Goal: Information Seeking & Learning: Learn about a topic

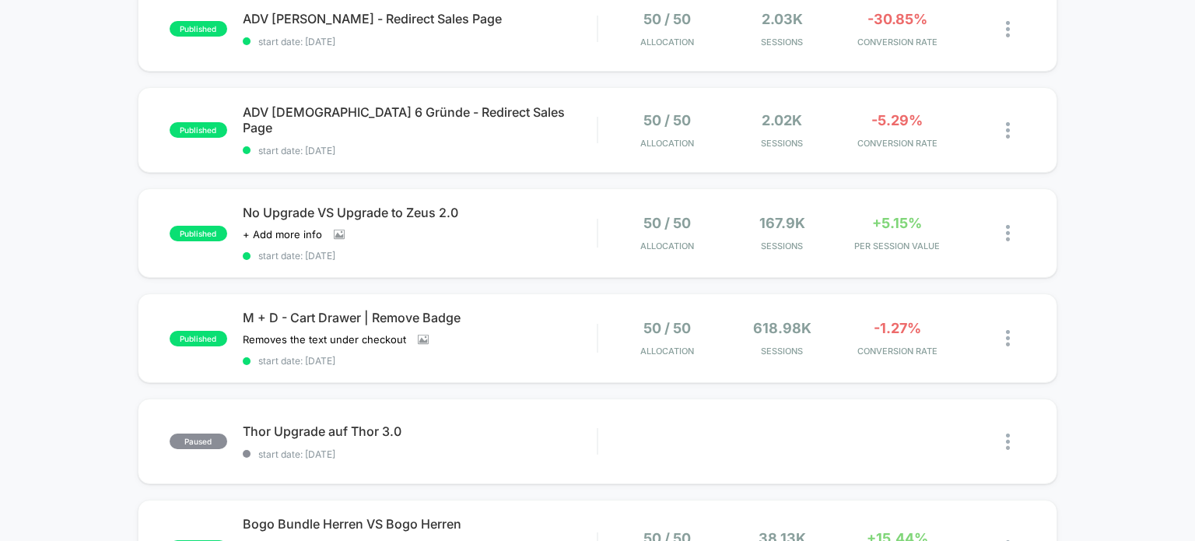
scroll to position [622, 0]
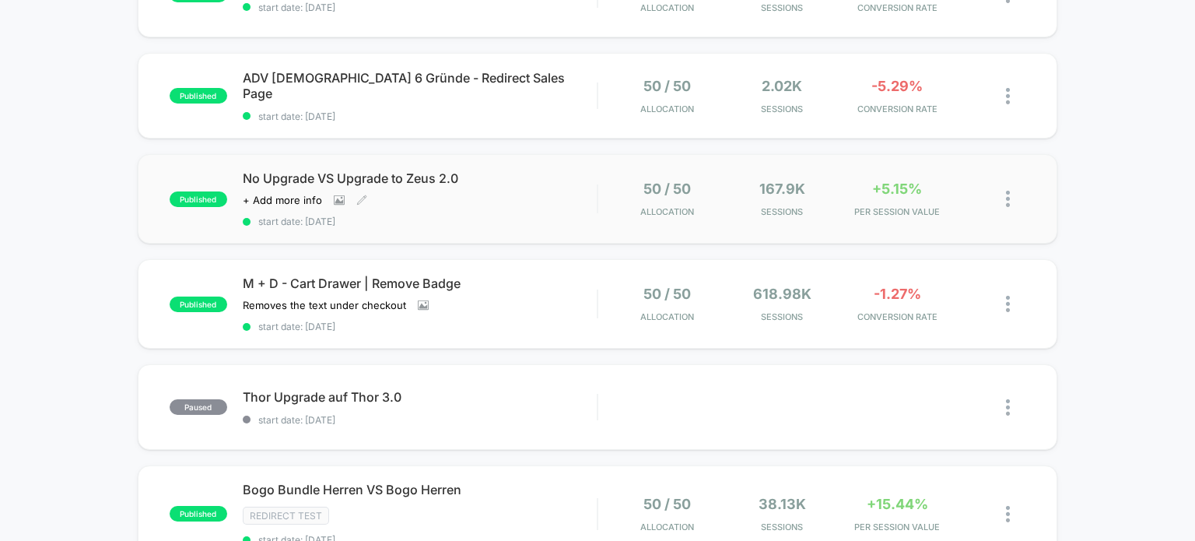
click at [523, 190] on div "No Upgrade VS Upgrade to Zeus 2.0 Click to view images Click to edit experience…" at bounding box center [420, 198] width 355 height 57
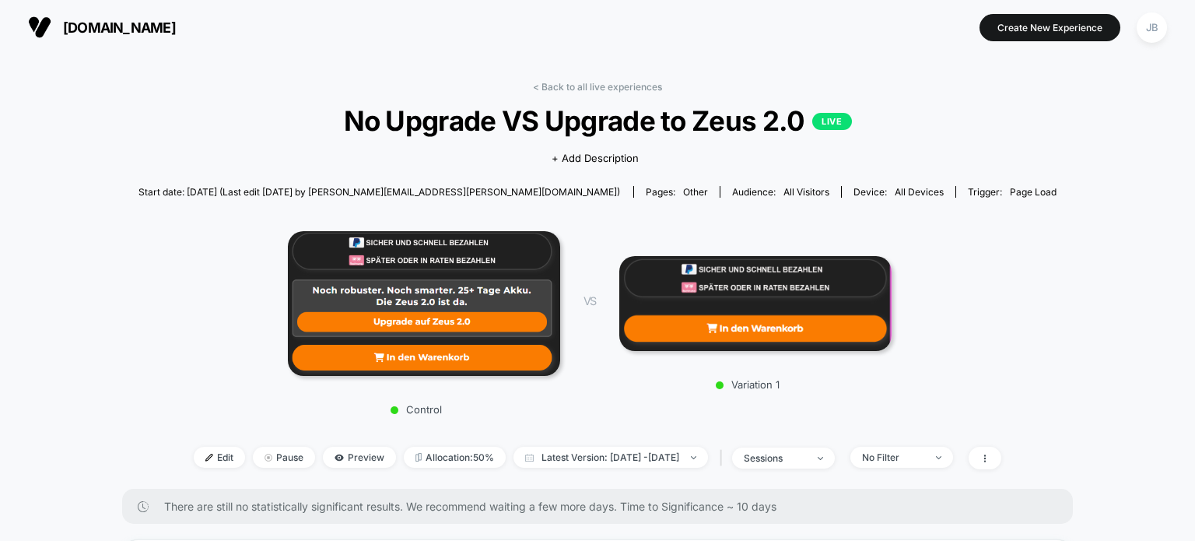
drag, startPoint x: 102, startPoint y: 317, endPoint x: 128, endPoint y: 104, distance: 214.0
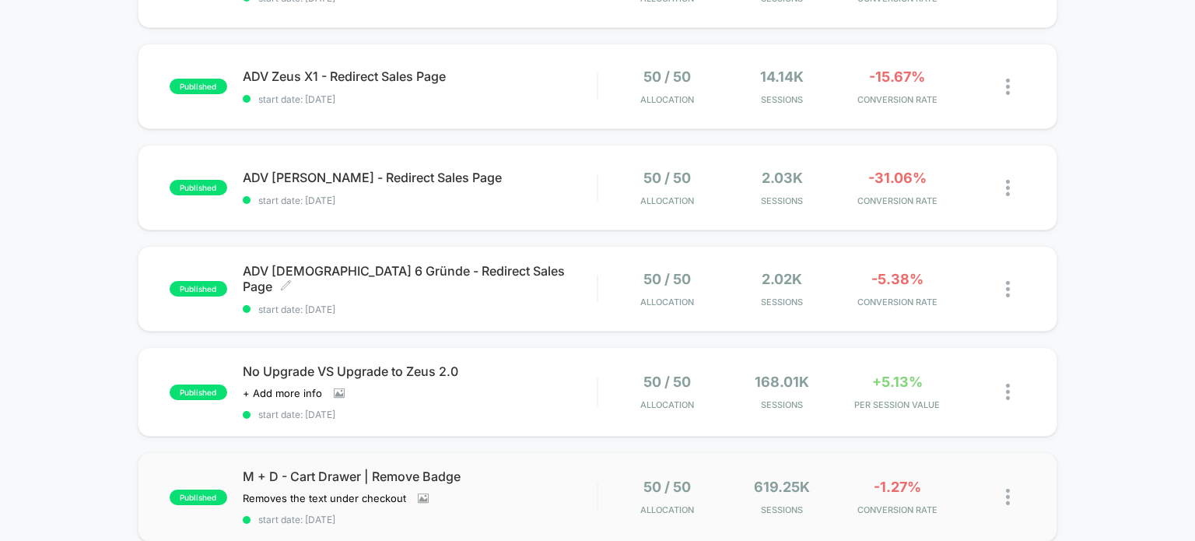
scroll to position [467, 0]
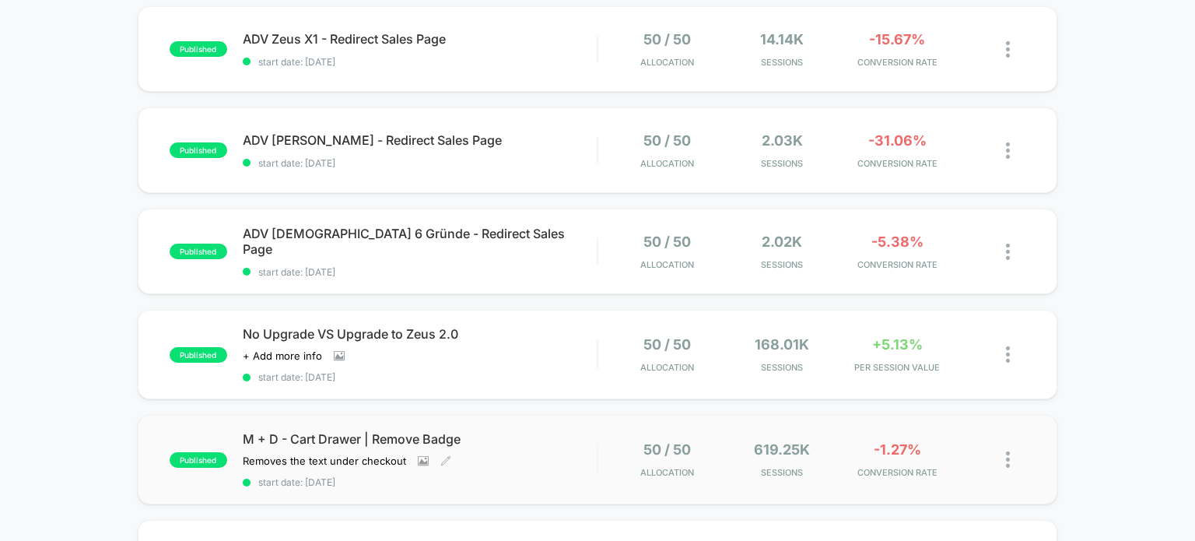
click at [517, 466] on div "M + D - Cart Drawer | Remove Badge Removes the text under checkout Click to vie…" at bounding box center [420, 459] width 355 height 57
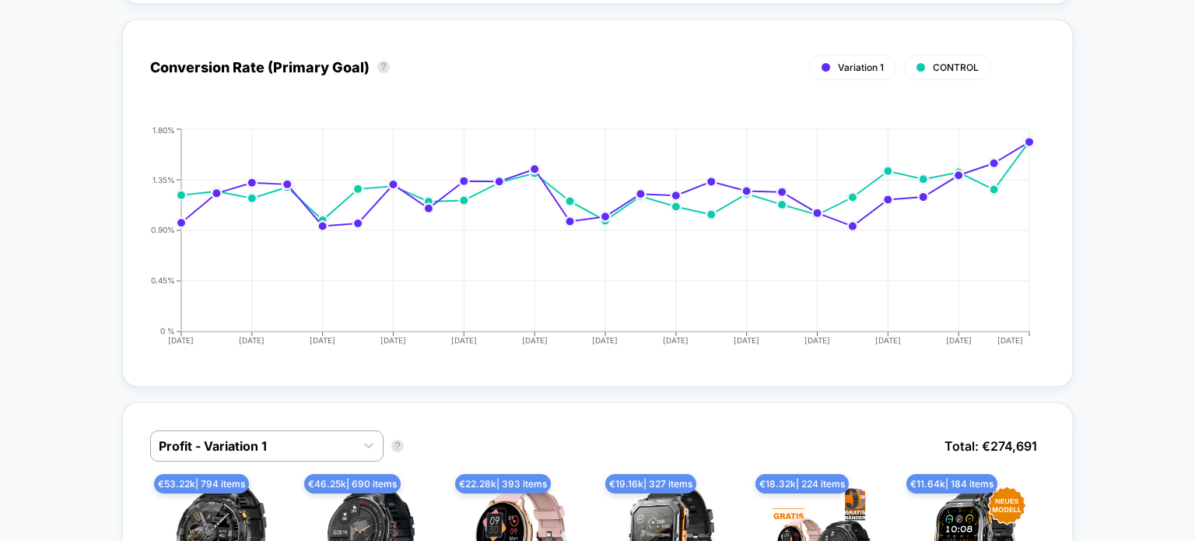
scroll to position [856, 0]
